Goal: Navigation & Orientation: Find specific page/section

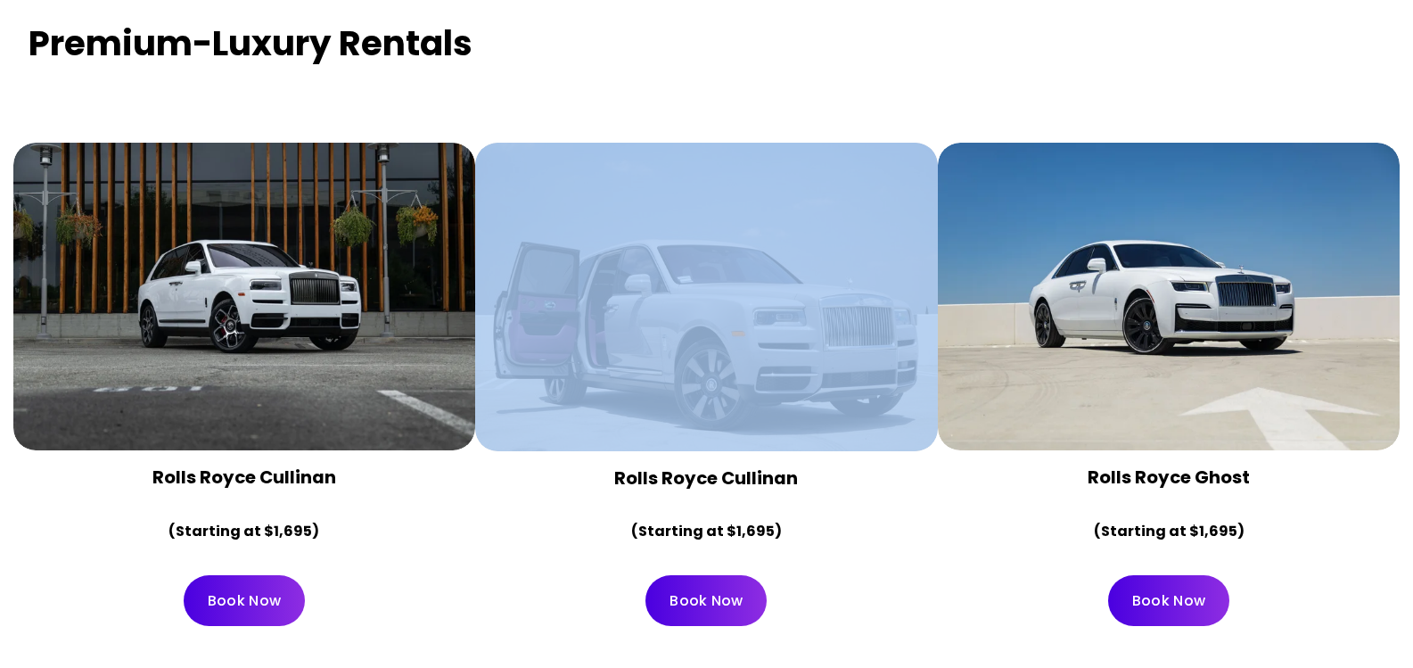
scroll to position [3834, 0]
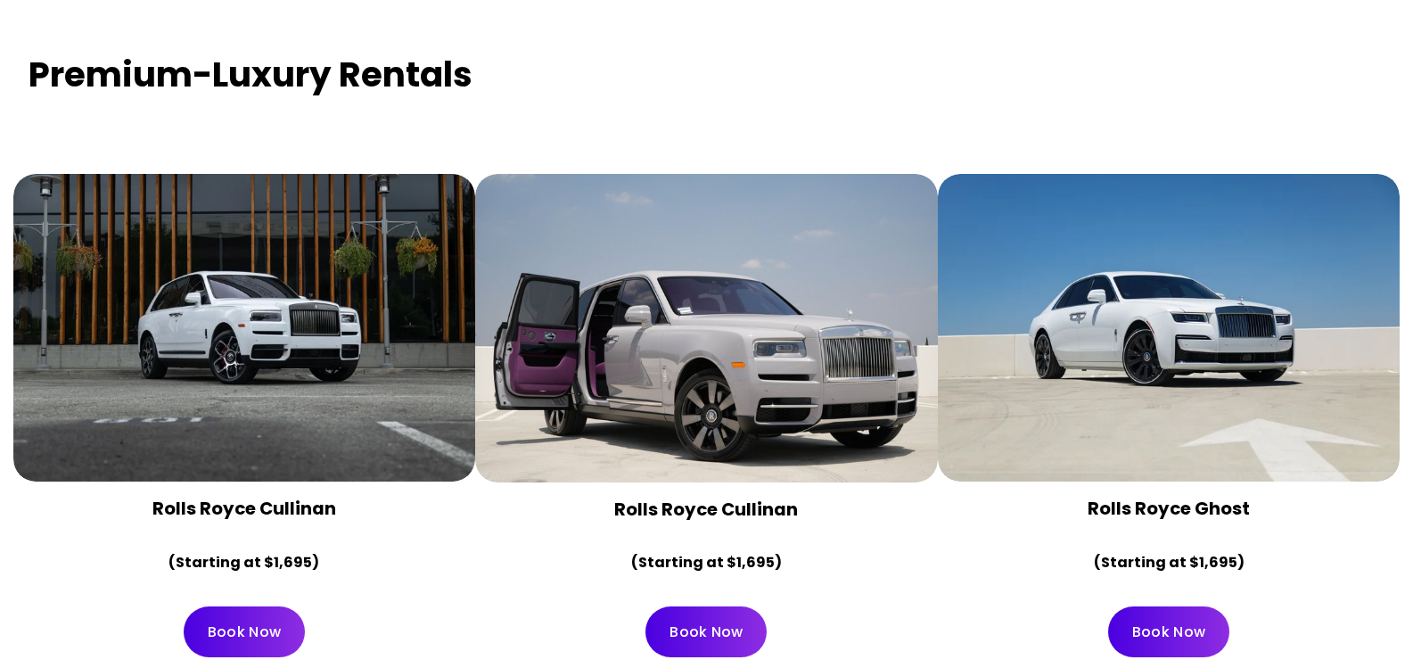
drag, startPoint x: 1214, startPoint y: 300, endPoint x: 1280, endPoint y: 373, distance: 97.8
click at [1280, 374] on div at bounding box center [1169, 328] width 463 height 309
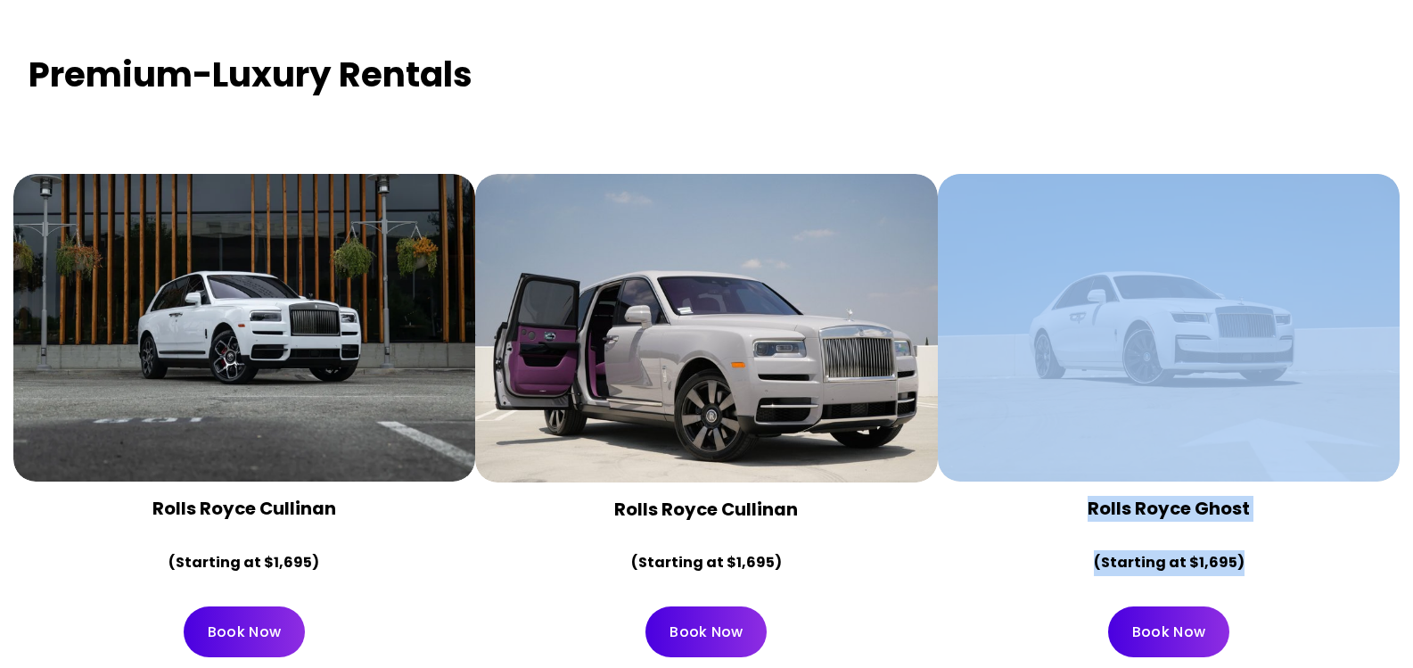
drag, startPoint x: 1367, startPoint y: 489, endPoint x: 1029, endPoint y: 91, distance: 521.9
click at [1036, 113] on div "Rolls Royce Ghost (Starting at $1,695) Book Now" at bounding box center [1169, 392] width 463 height 559
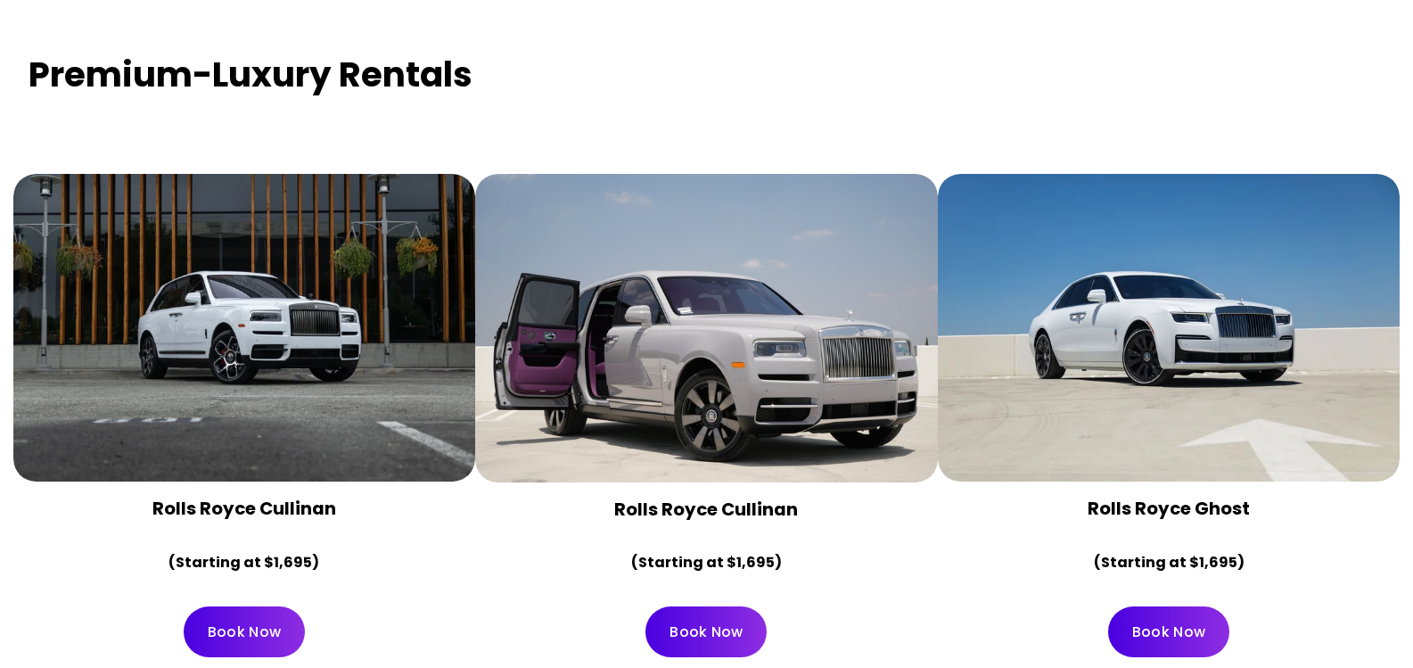
drag, startPoint x: 1084, startPoint y: 251, endPoint x: 944, endPoint y: 103, distance: 203.7
click at [944, 113] on div at bounding box center [1169, 143] width 463 height 61
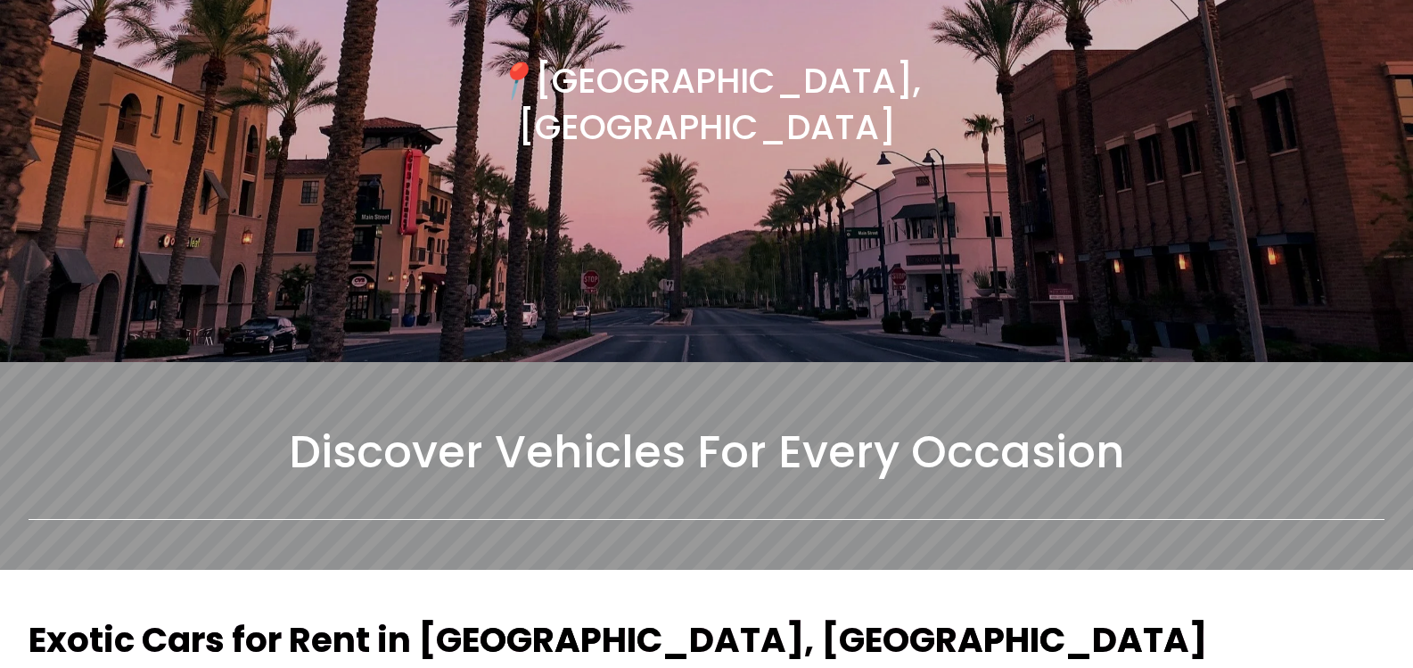
scroll to position [0, 0]
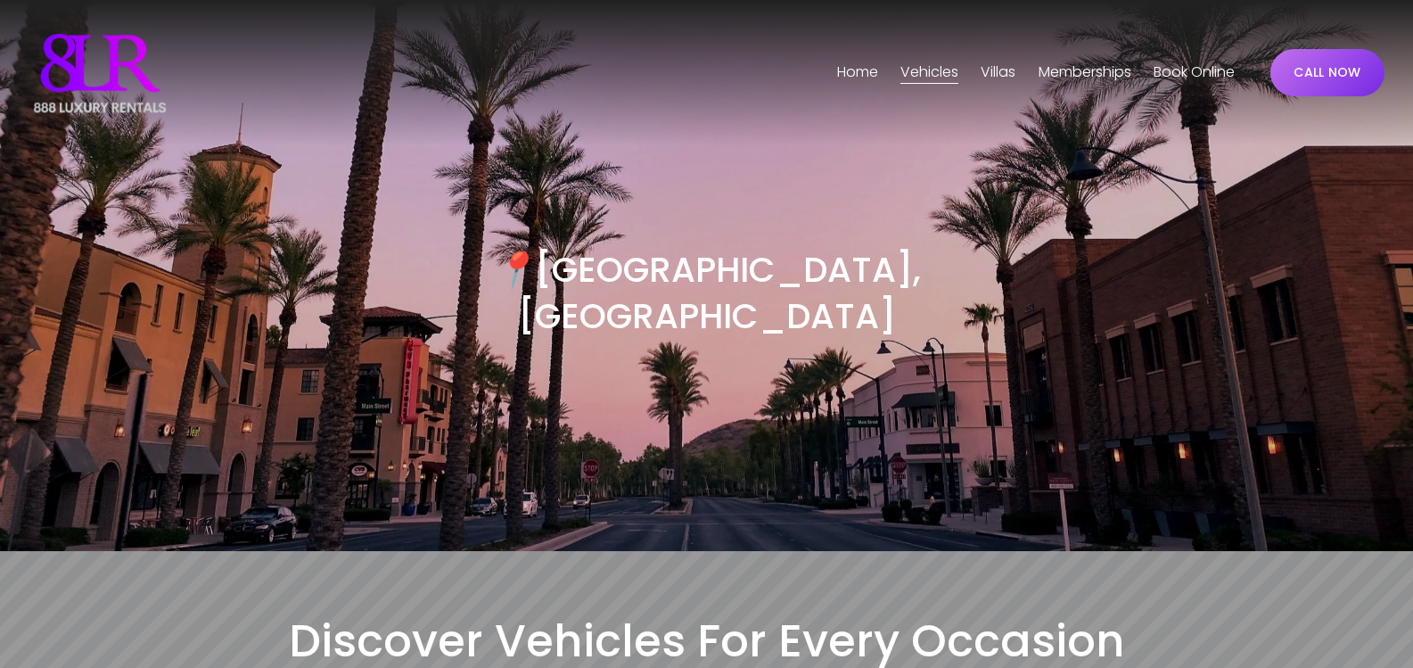
click at [0, 0] on span "Phoenix" at bounding box center [0, 0] width 0 height 0
click at [0, 0] on span "[GEOGRAPHIC_DATA]" at bounding box center [0, 0] width 0 height 0
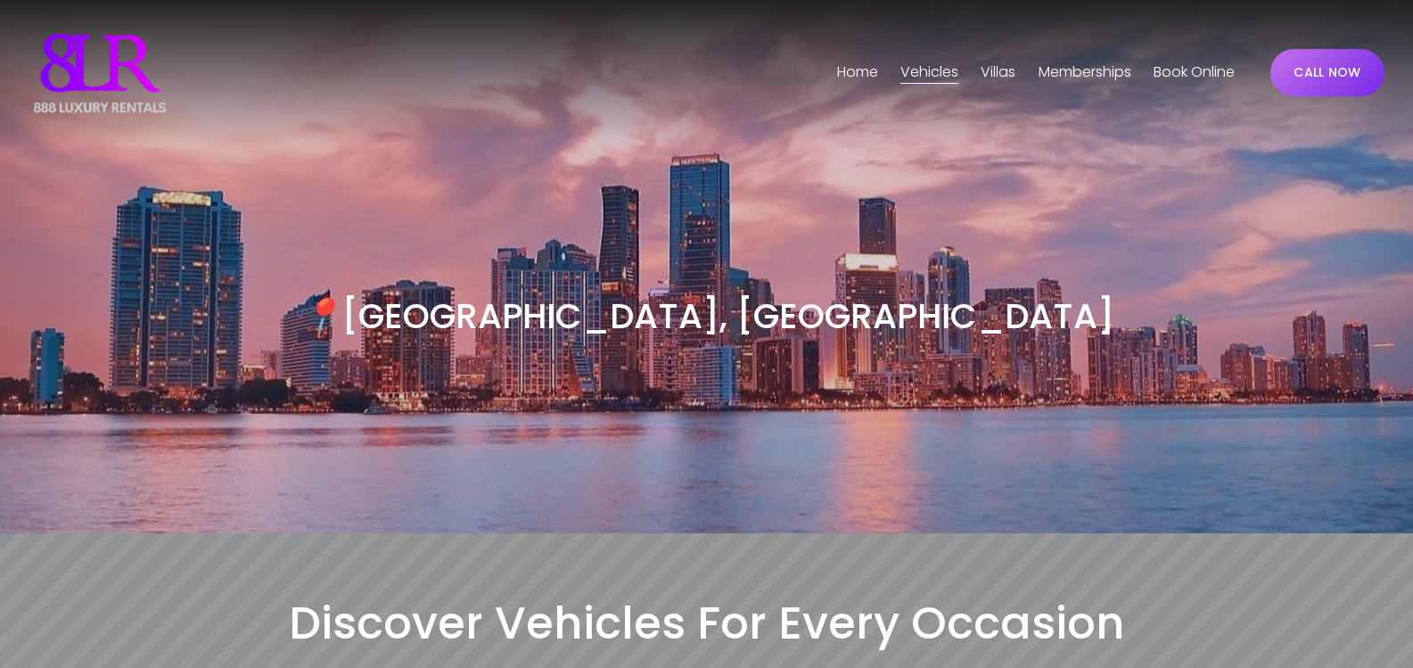
click at [0, 0] on span "Phoenix" at bounding box center [0, 0] width 0 height 0
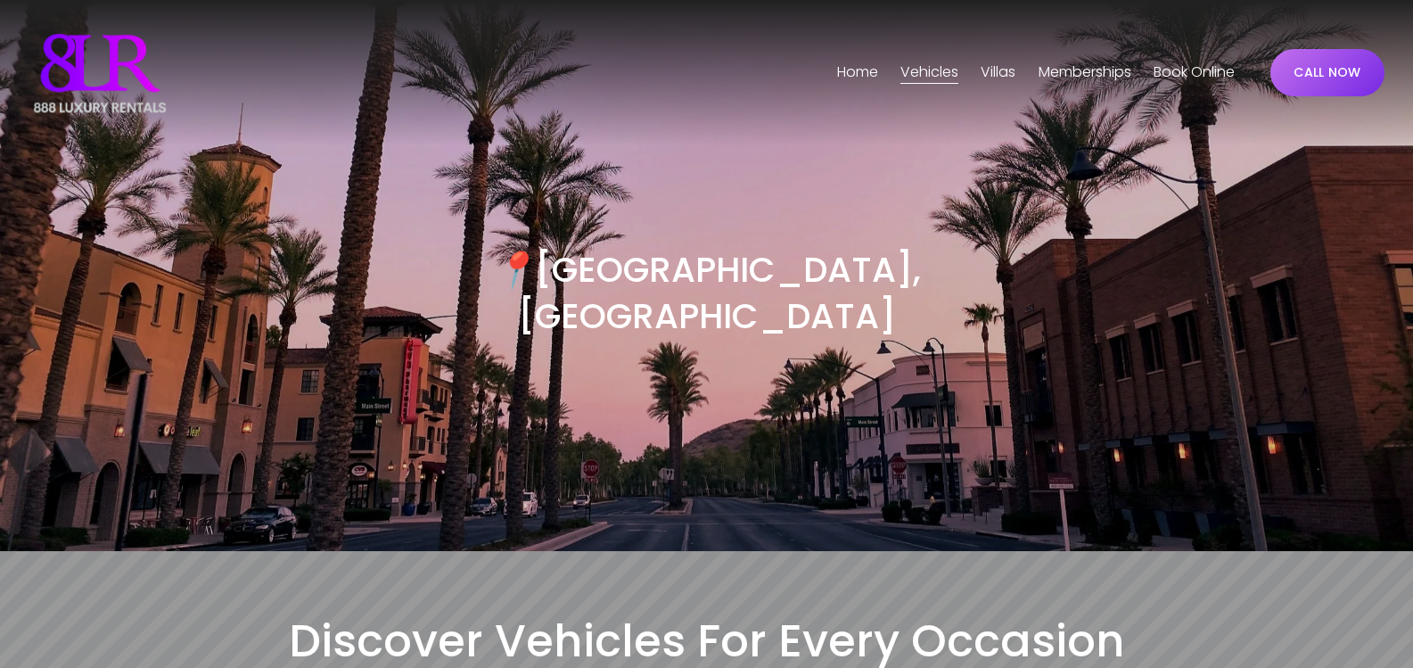
click at [0, 0] on span "[GEOGRAPHIC_DATA]" at bounding box center [0, 0] width 0 height 0
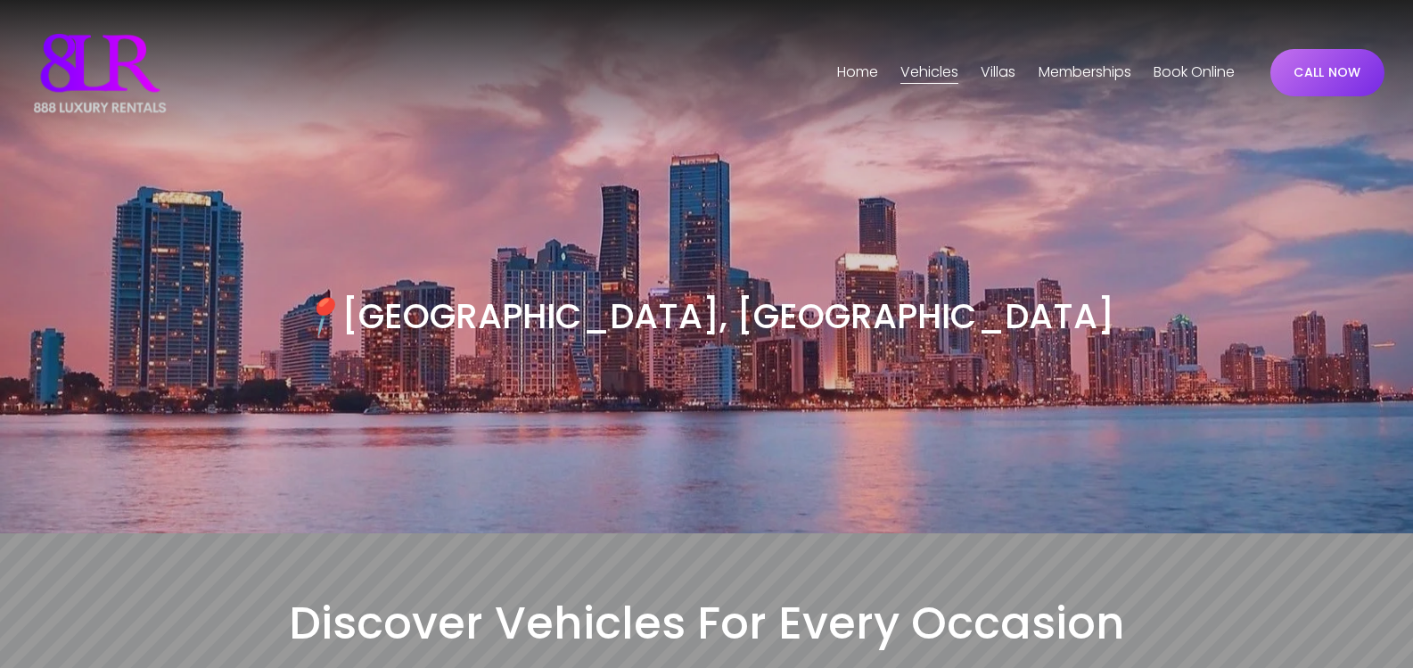
click at [0, 0] on span "[GEOGRAPHIC_DATA]" at bounding box center [0, 0] width 0 height 0
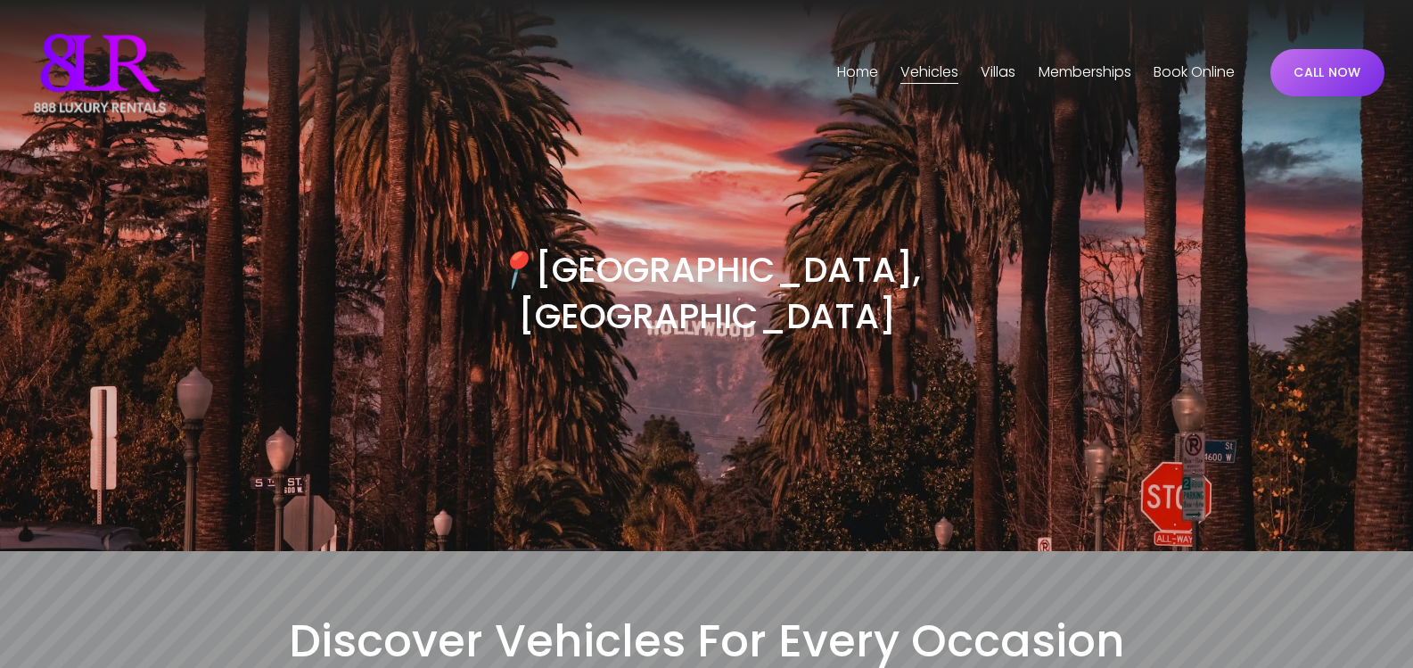
click at [0, 0] on span "[GEOGRAPHIC_DATA]" at bounding box center [0, 0] width 0 height 0
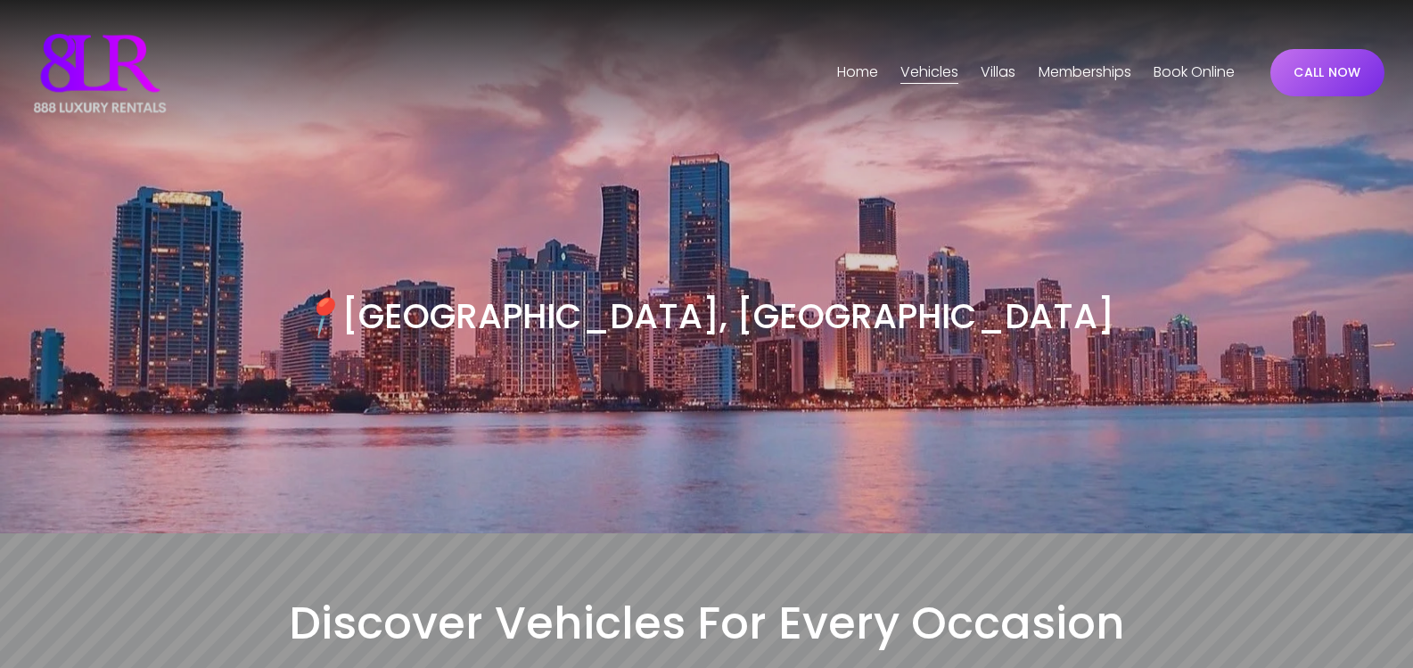
click at [0, 0] on span "Phoenix" at bounding box center [0, 0] width 0 height 0
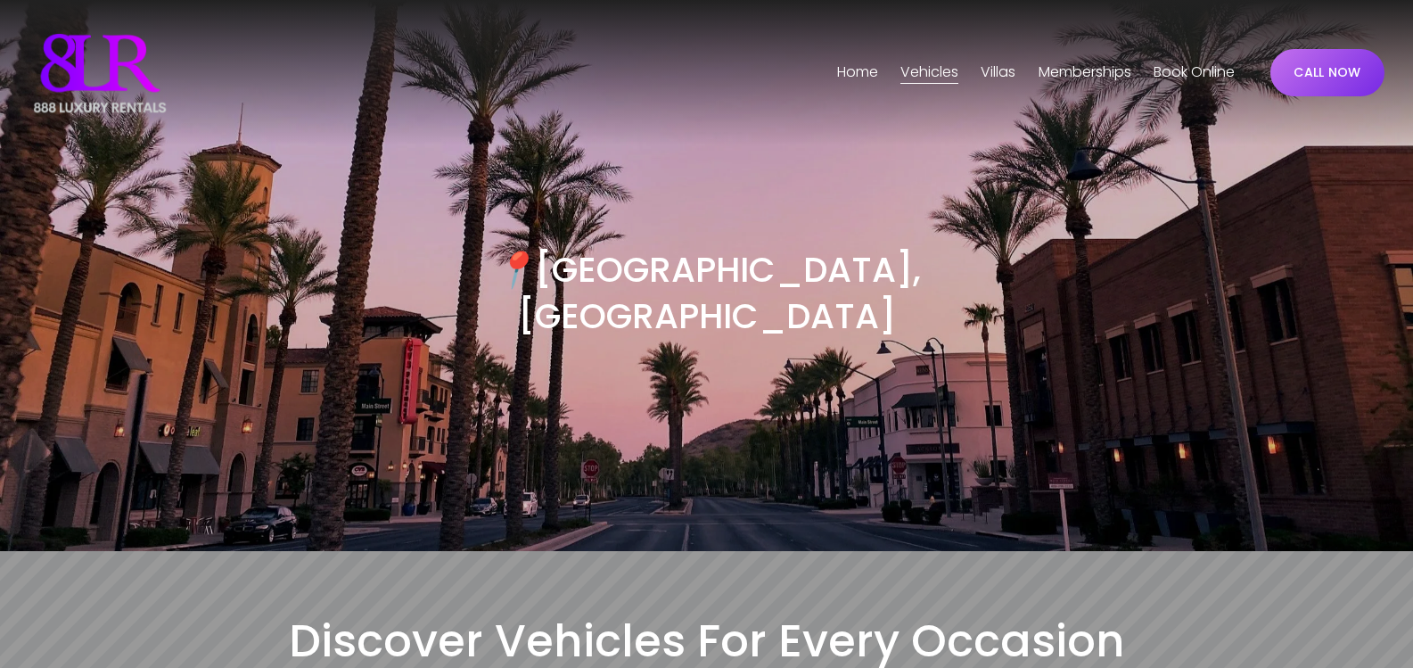
click at [1329, 77] on link "CALL NOW" at bounding box center [1328, 72] width 115 height 47
click at [1318, 70] on link "CALL NOW" at bounding box center [1328, 72] width 115 height 47
click at [1319, 70] on link "CALL NOW" at bounding box center [1328, 72] width 115 height 47
click at [1321, 71] on link "CALL NOW" at bounding box center [1328, 72] width 115 height 47
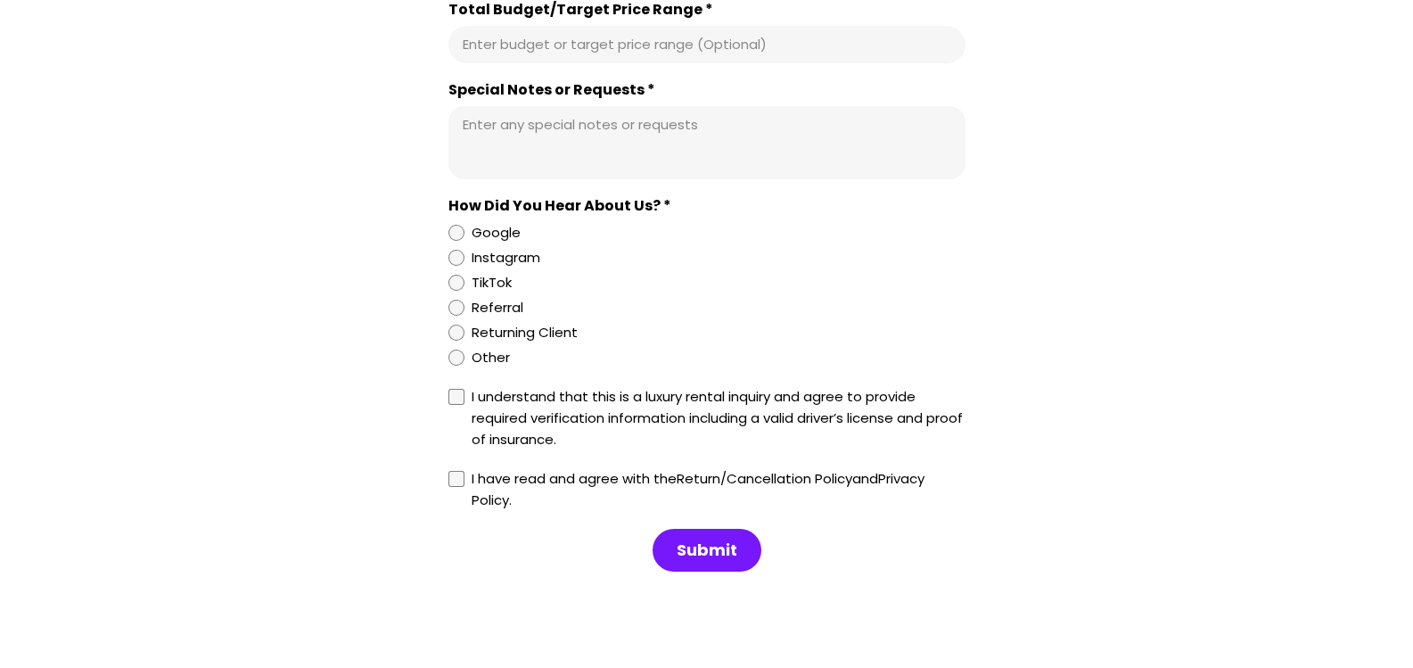
scroll to position [11333, 0]
